Goal: Find specific page/section: Find specific page/section

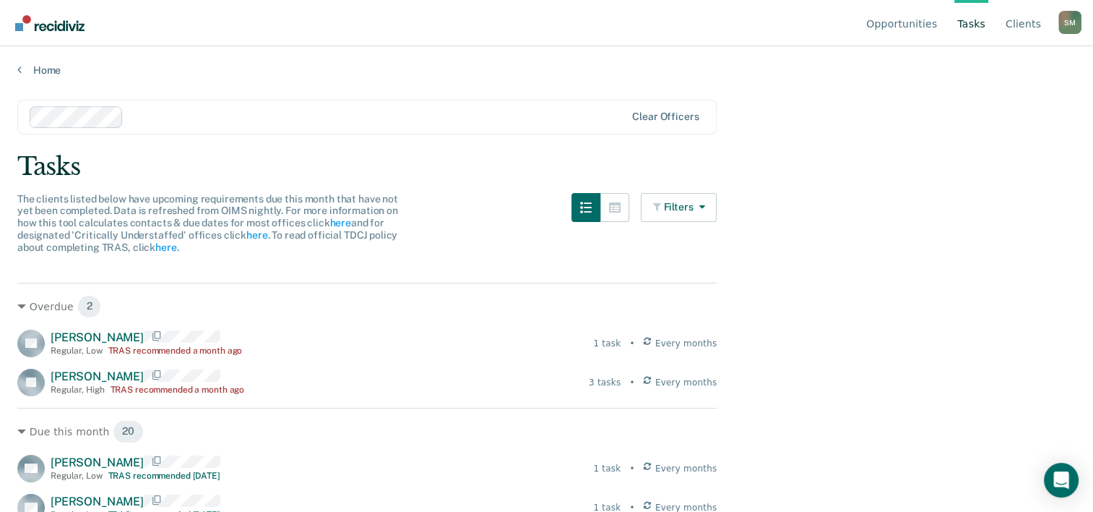
click at [977, 22] on link "Tasks" at bounding box center [972, 23] width 34 height 46
click at [906, 21] on link "Opportunities" at bounding box center [902, 23] width 77 height 46
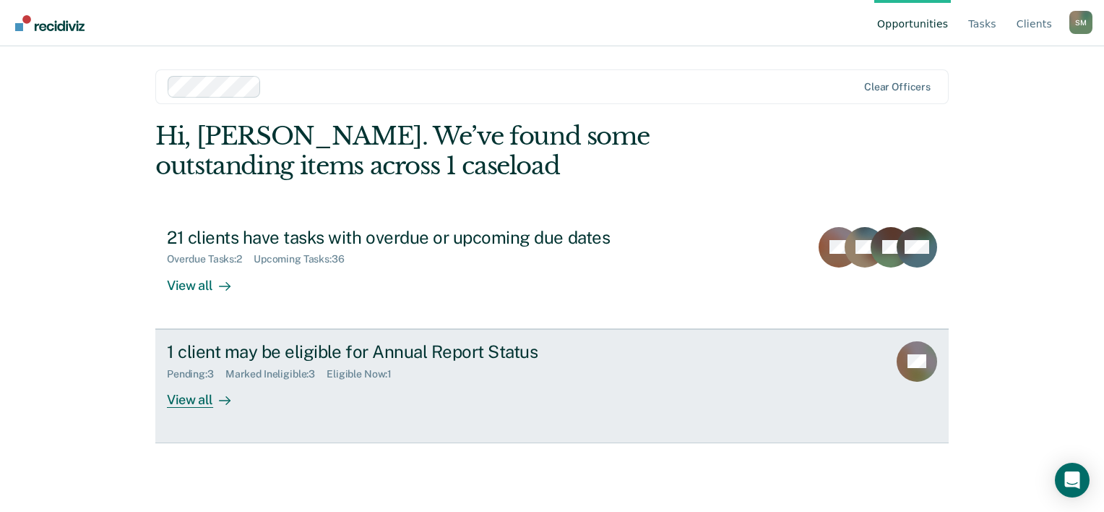
click at [192, 396] on div "View all" at bounding box center [207, 393] width 81 height 28
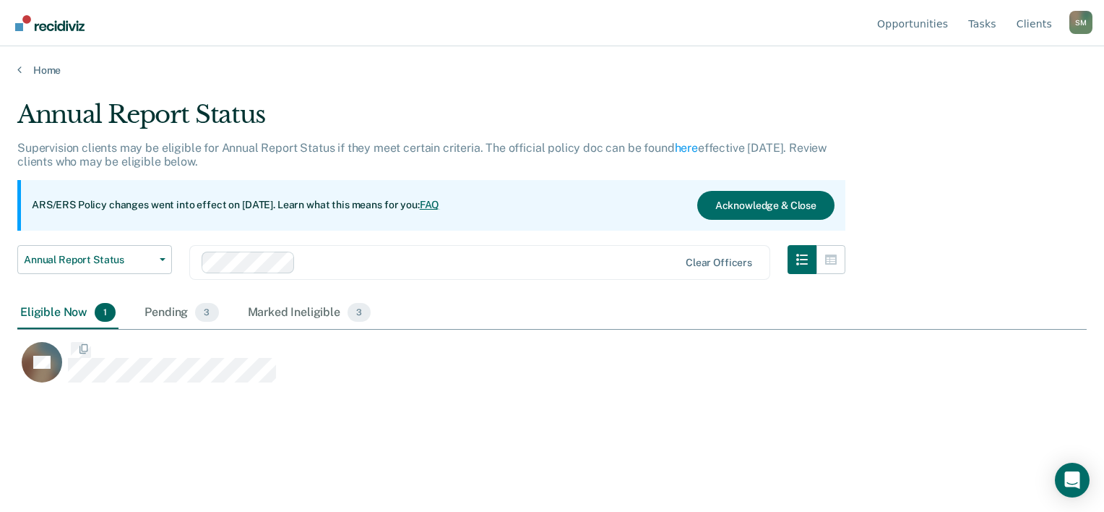
scroll to position [292, 1058]
